Goal: Download file/media

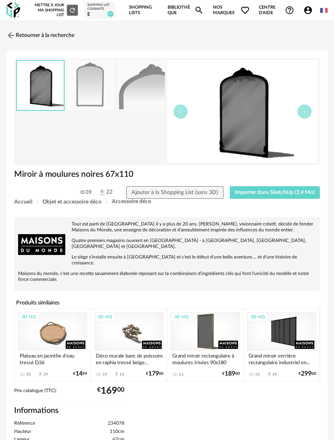
scroll to position [197, 0]
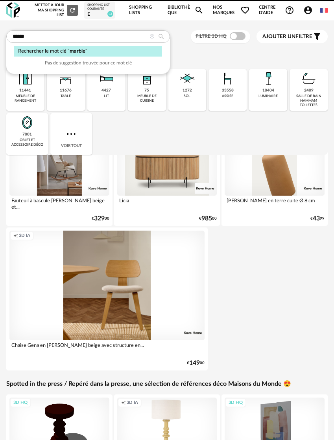
type input "******"
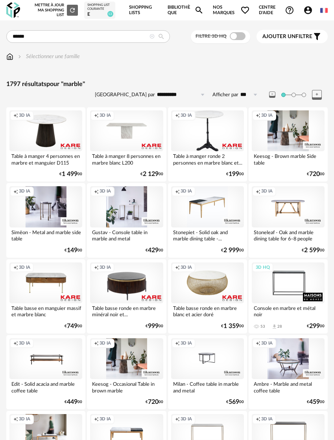
click at [288, 282] on div "3D HQ" at bounding box center [288, 283] width 73 height 41
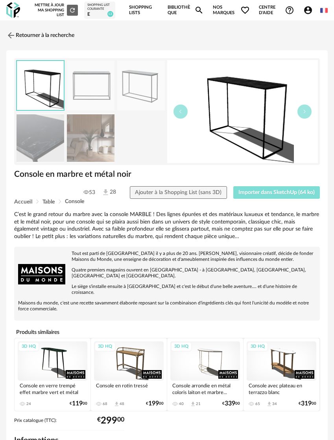
click at [262, 190] on span "Importer dans SketchUp (64 ko)" at bounding box center [276, 193] width 76 height 6
